Goal: Information Seeking & Learning: Understand process/instructions

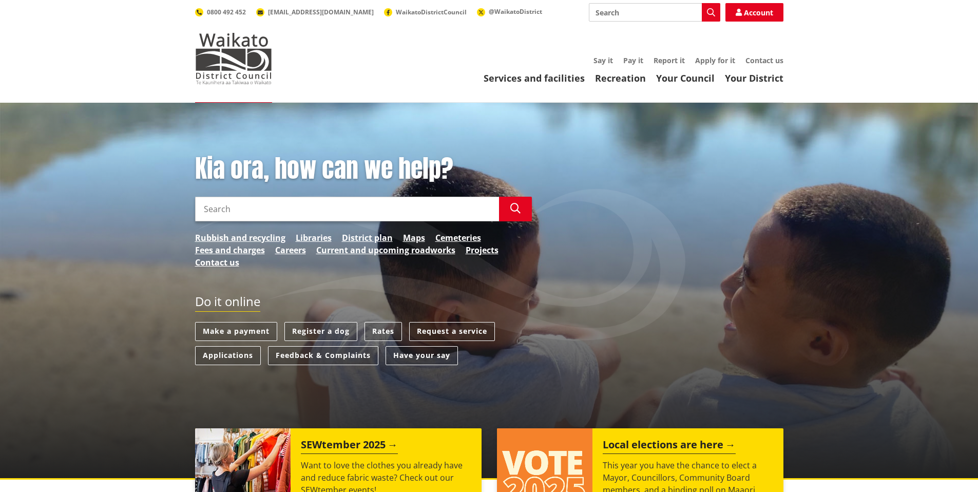
click at [205, 209] on input "Search" at bounding box center [347, 209] width 304 height 25
type input "rural plan change"
click at [519, 213] on icon "button" at bounding box center [515, 208] width 10 height 10
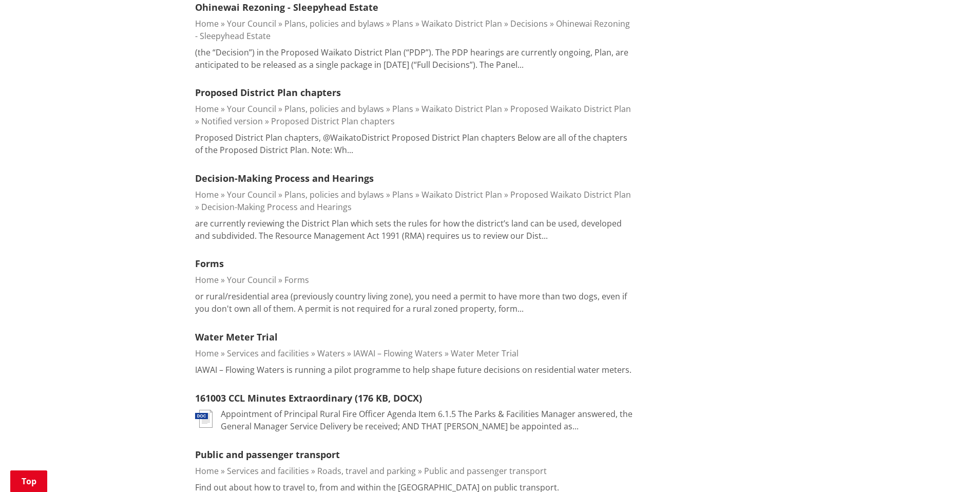
scroll to position [595, 0]
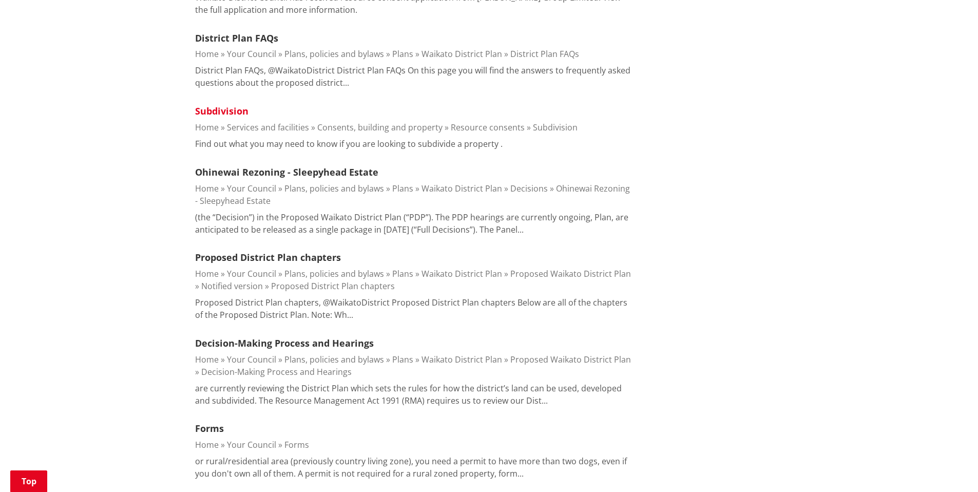
click at [213, 105] on link "Subdivision" at bounding box center [221, 111] width 53 height 12
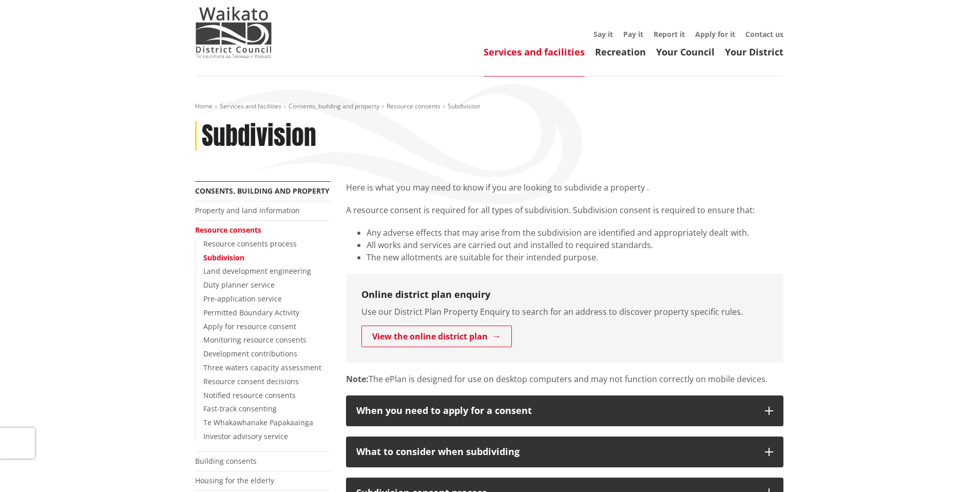
scroll to position [33, 0]
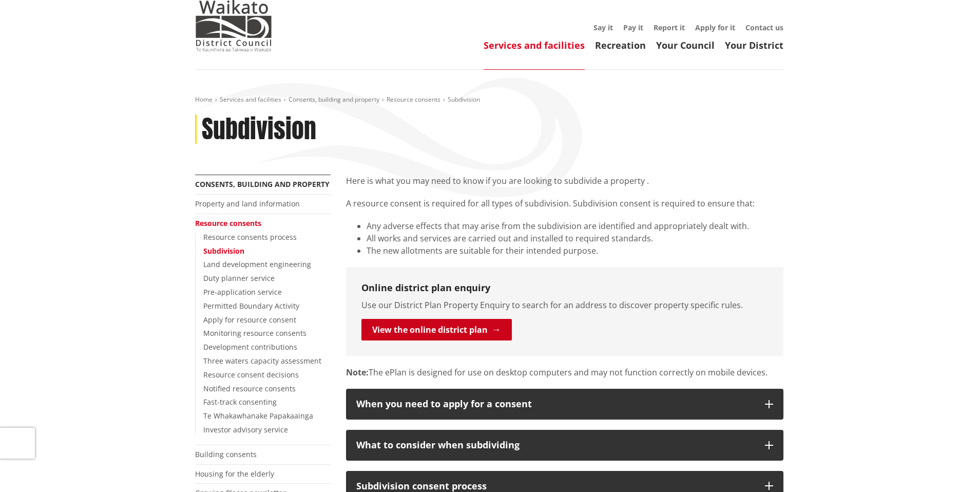
click at [428, 331] on link "View the online district plan" at bounding box center [437, 330] width 150 height 22
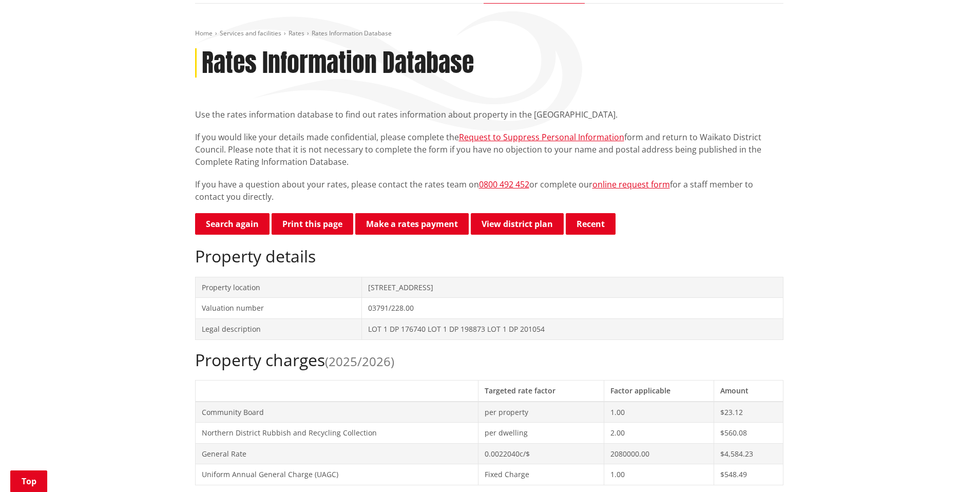
scroll to position [92, 0]
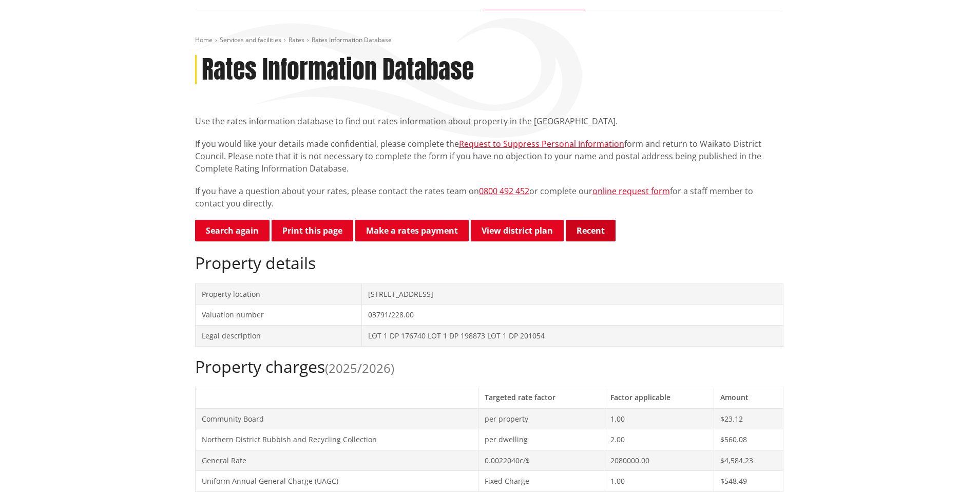
click at [588, 234] on button "Recent" at bounding box center [591, 231] width 50 height 22
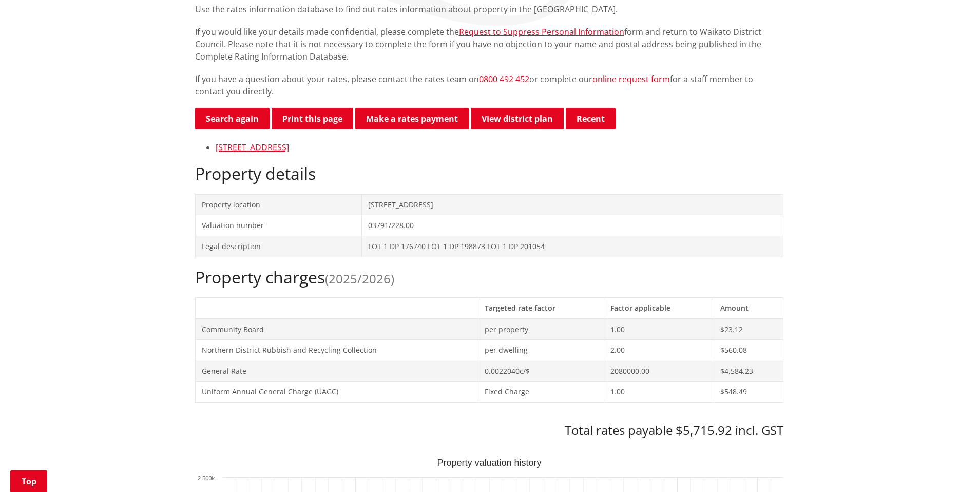
scroll to position [192, 0]
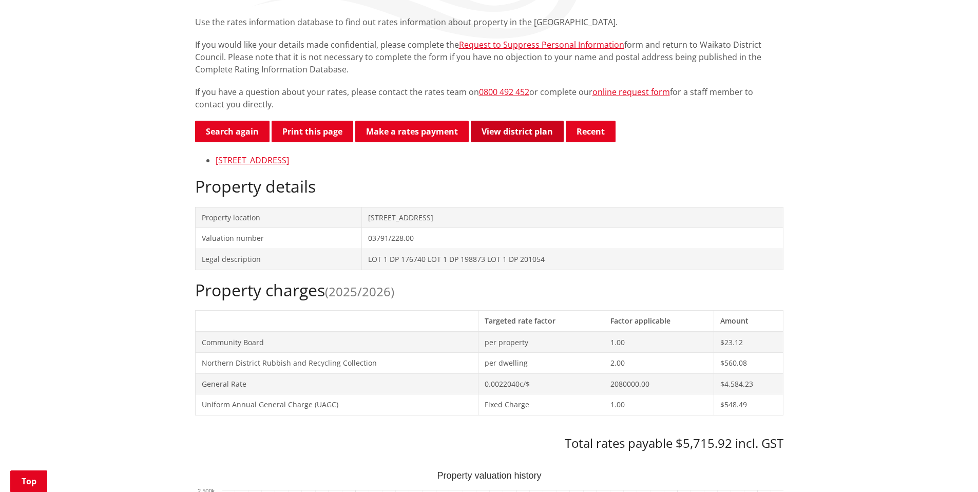
click at [494, 131] on link "View district plan" at bounding box center [517, 132] width 93 height 22
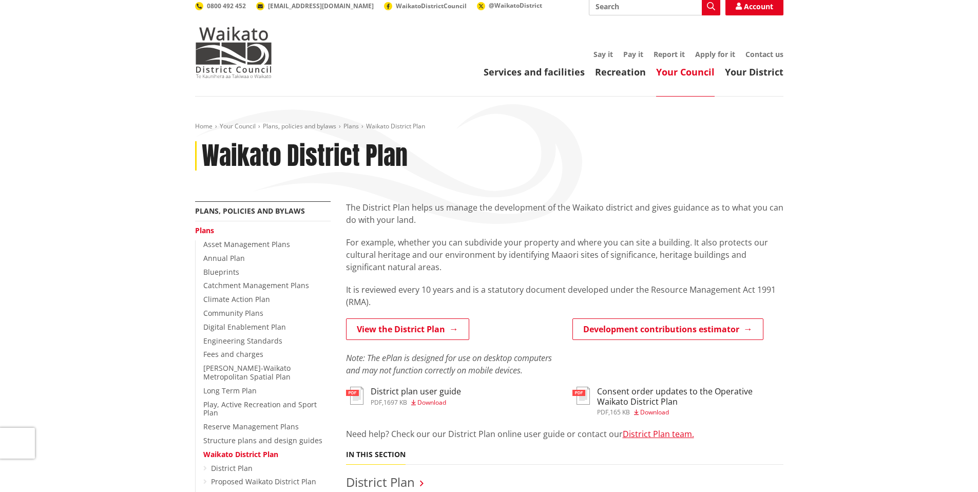
scroll to position [12, 0]
